Goal: Task Accomplishment & Management: Use online tool/utility

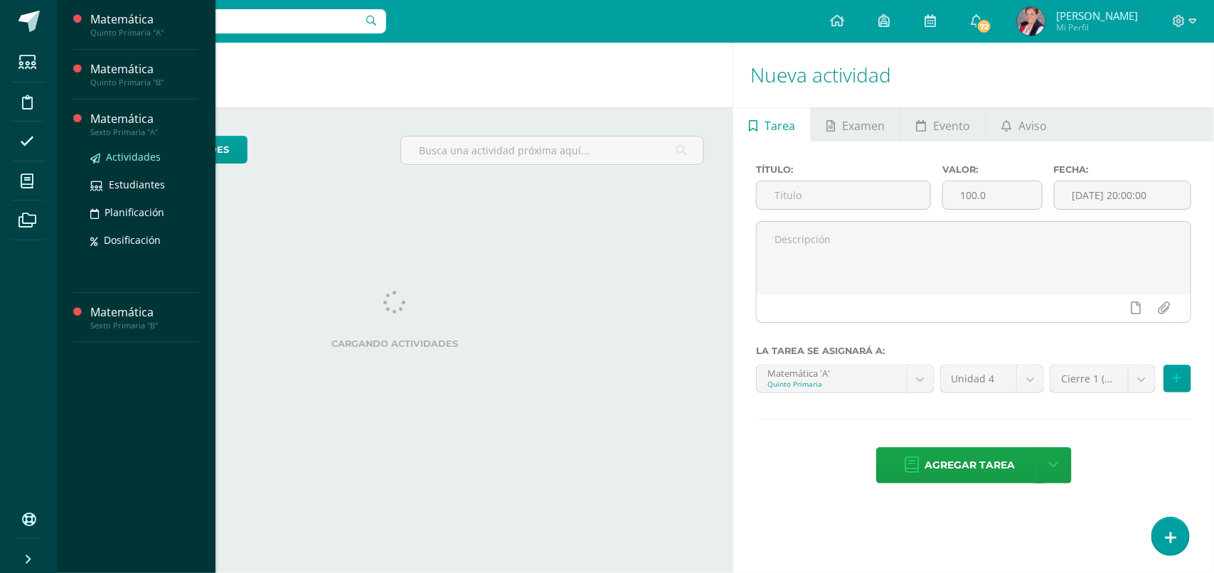
click at [125, 149] on link "Actividades" at bounding box center [144, 157] width 108 height 16
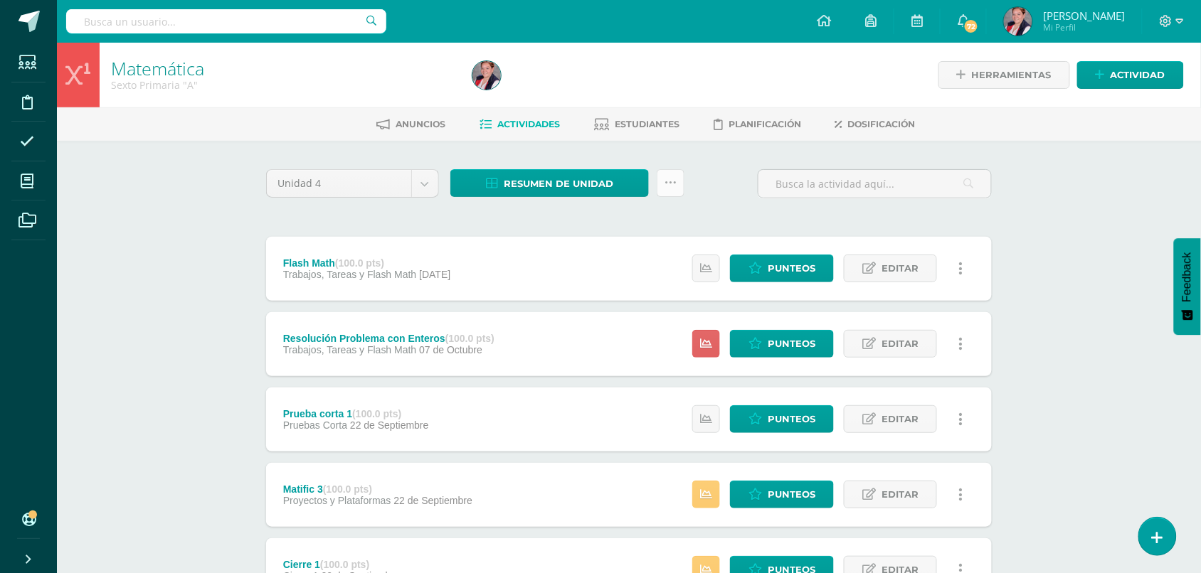
click at [677, 186] on link at bounding box center [670, 183] width 28 height 28
click at [669, 228] on link "Subir actividades en masa" at bounding box center [635, 228] width 156 height 34
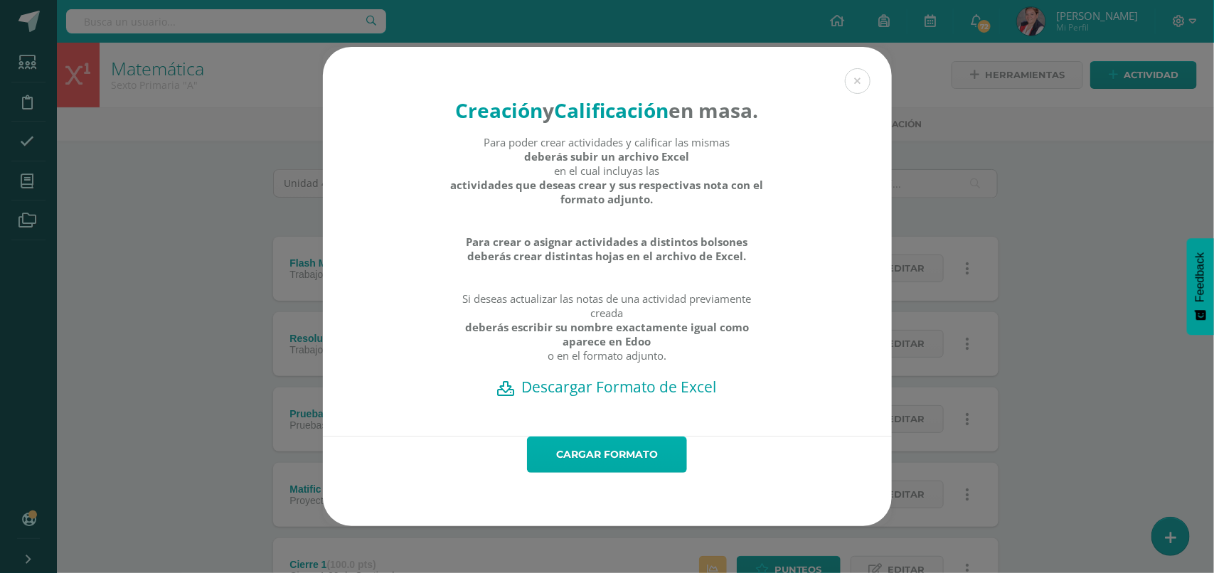
click at [601, 473] on link "Cargar formato" at bounding box center [607, 455] width 160 height 36
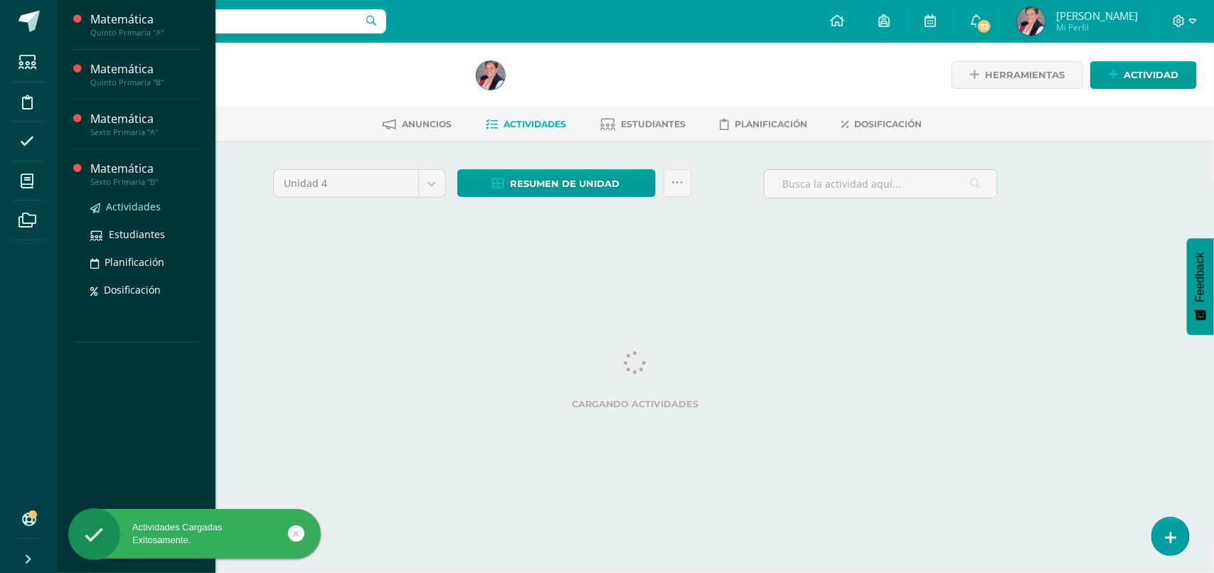
click at [109, 207] on span "Actividades" at bounding box center [133, 207] width 55 height 14
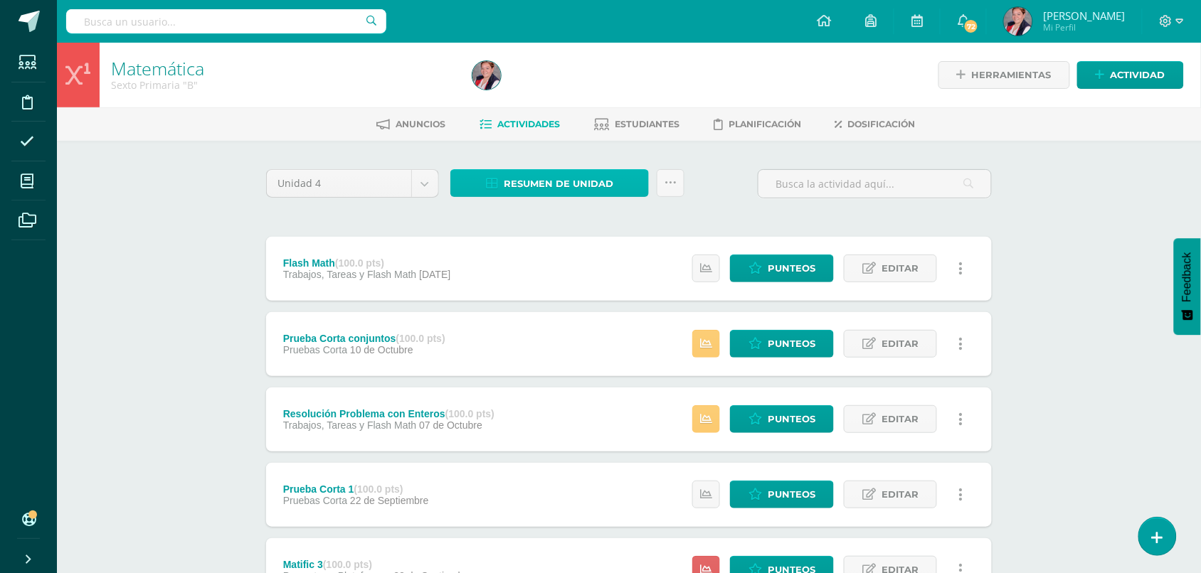
click at [533, 175] on span "Resumen de unidad" at bounding box center [559, 184] width 110 height 26
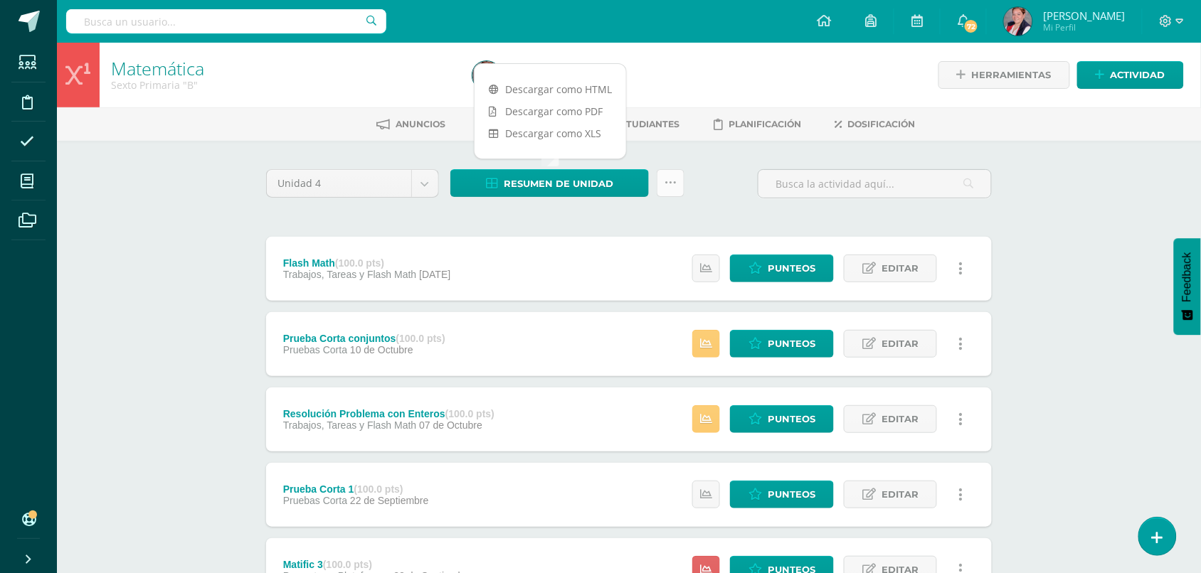
click at [676, 178] on icon at bounding box center [670, 183] width 12 height 12
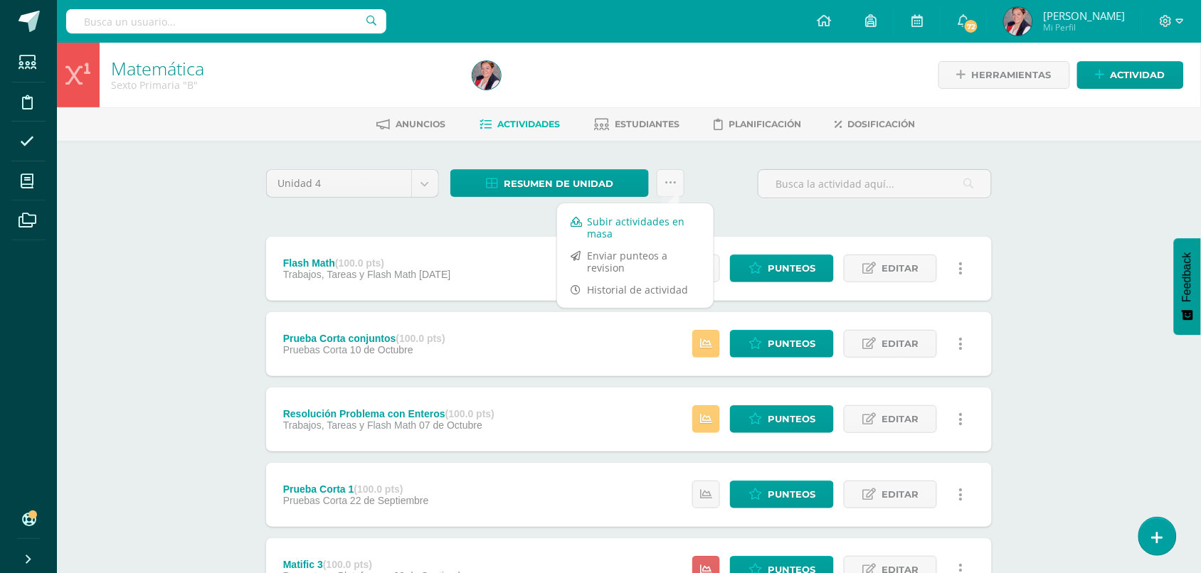
click at [672, 224] on link "Subir actividades en masa" at bounding box center [635, 228] width 156 height 34
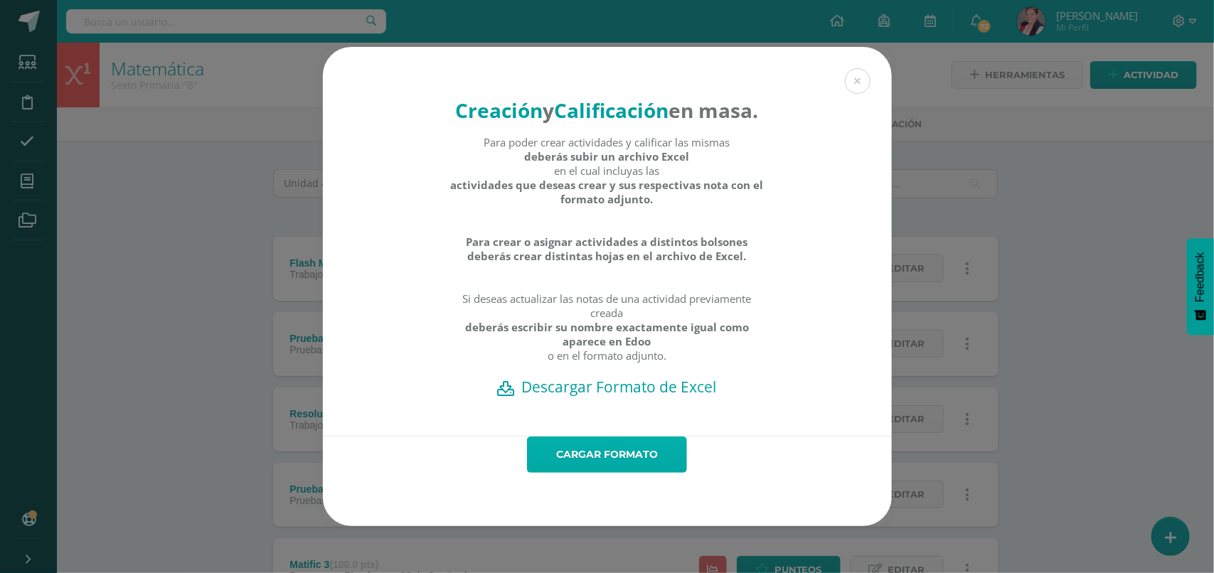
click at [620, 473] on link "Cargar formato" at bounding box center [607, 455] width 160 height 36
